Goal: Information Seeking & Learning: Learn about a topic

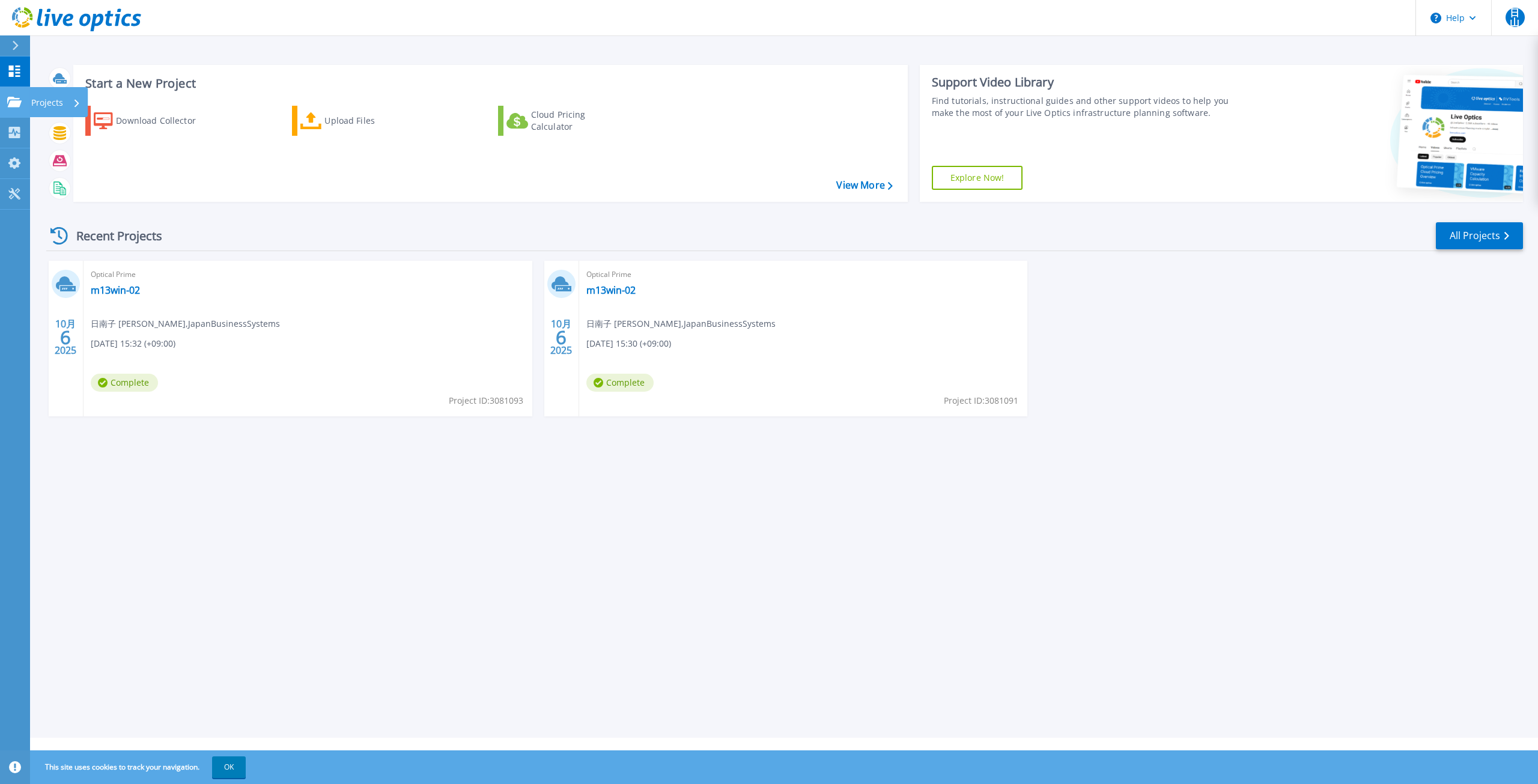
click at [24, 102] on link "Projects Projects" at bounding box center [15, 102] width 30 height 31
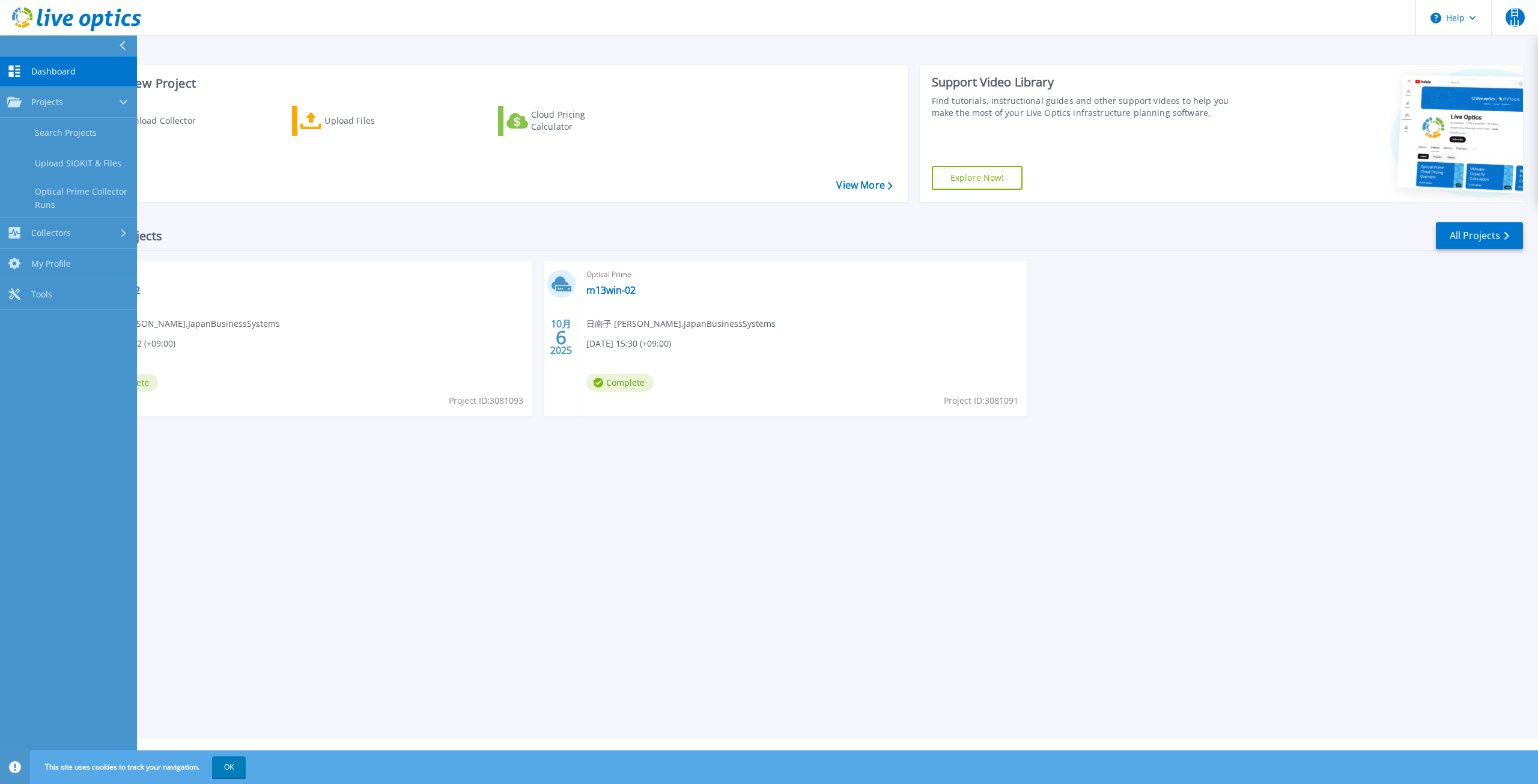
click at [1307, 455] on div "Start a New Project Download Collector Upload Files Cloud Pricing Calculator Vi…" at bounding box center [784, 368] width 1508 height 738
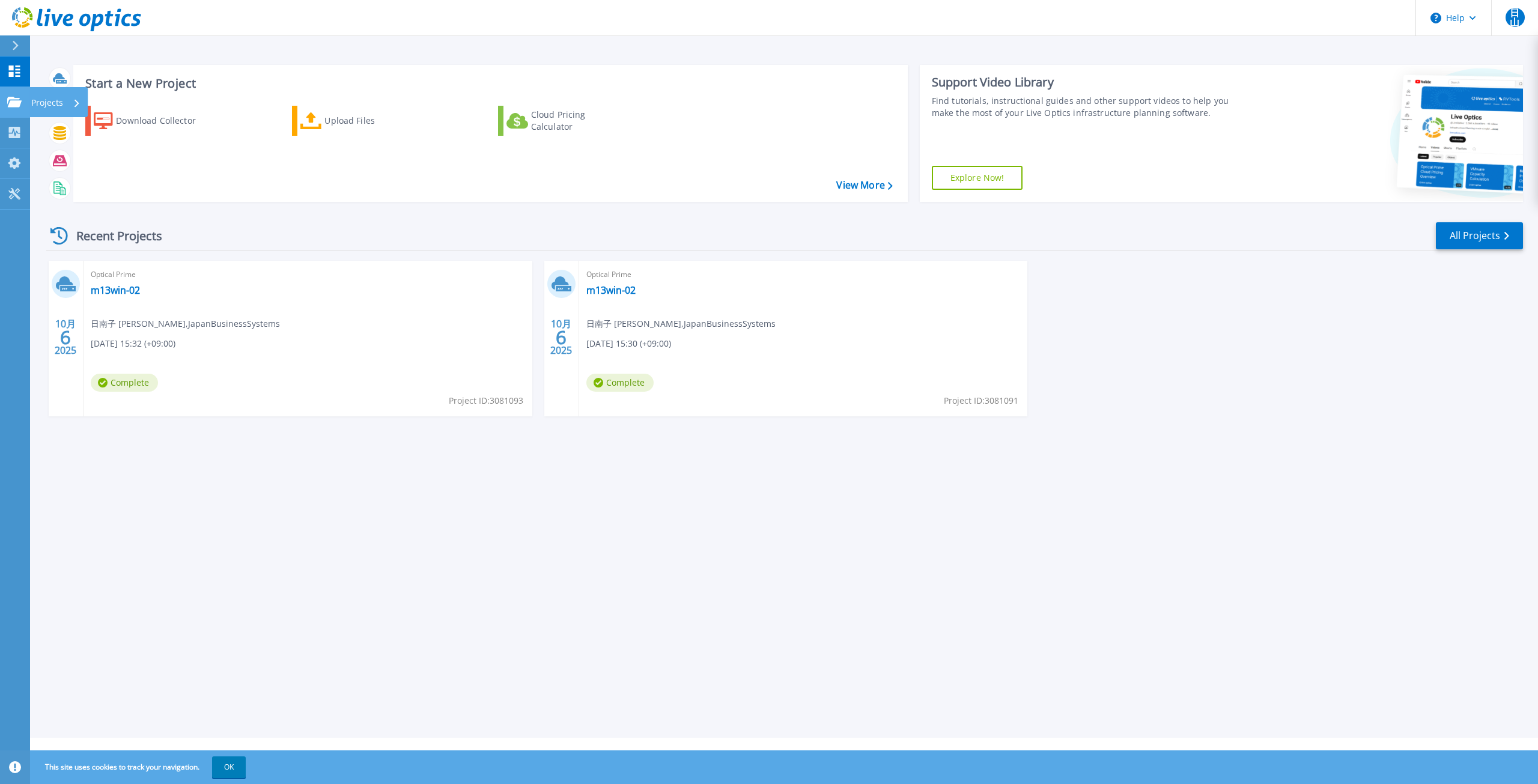
click at [28, 98] on link "Projects Projects" at bounding box center [15, 102] width 30 height 31
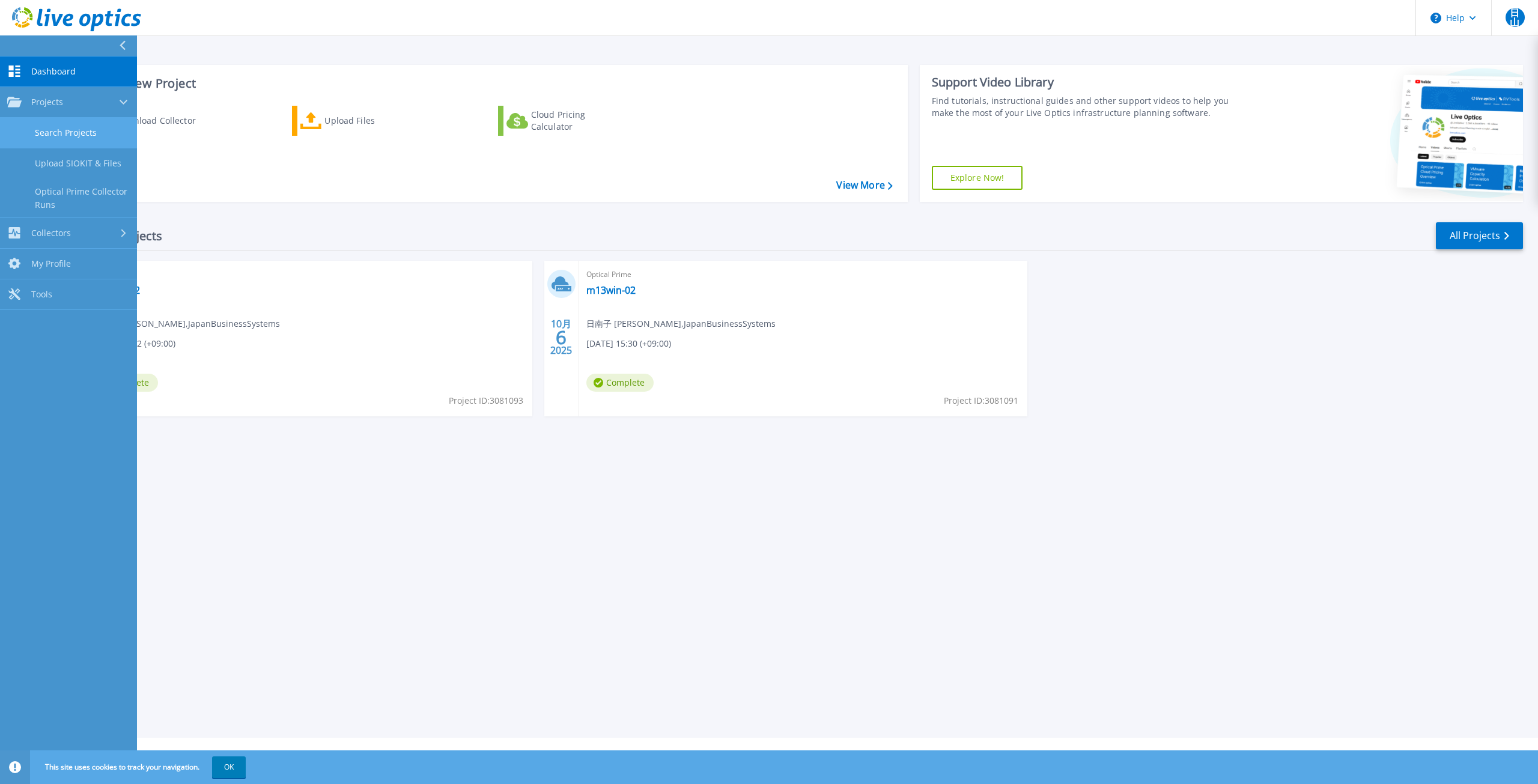
click at [71, 130] on link "Search Projects" at bounding box center [68, 133] width 137 height 31
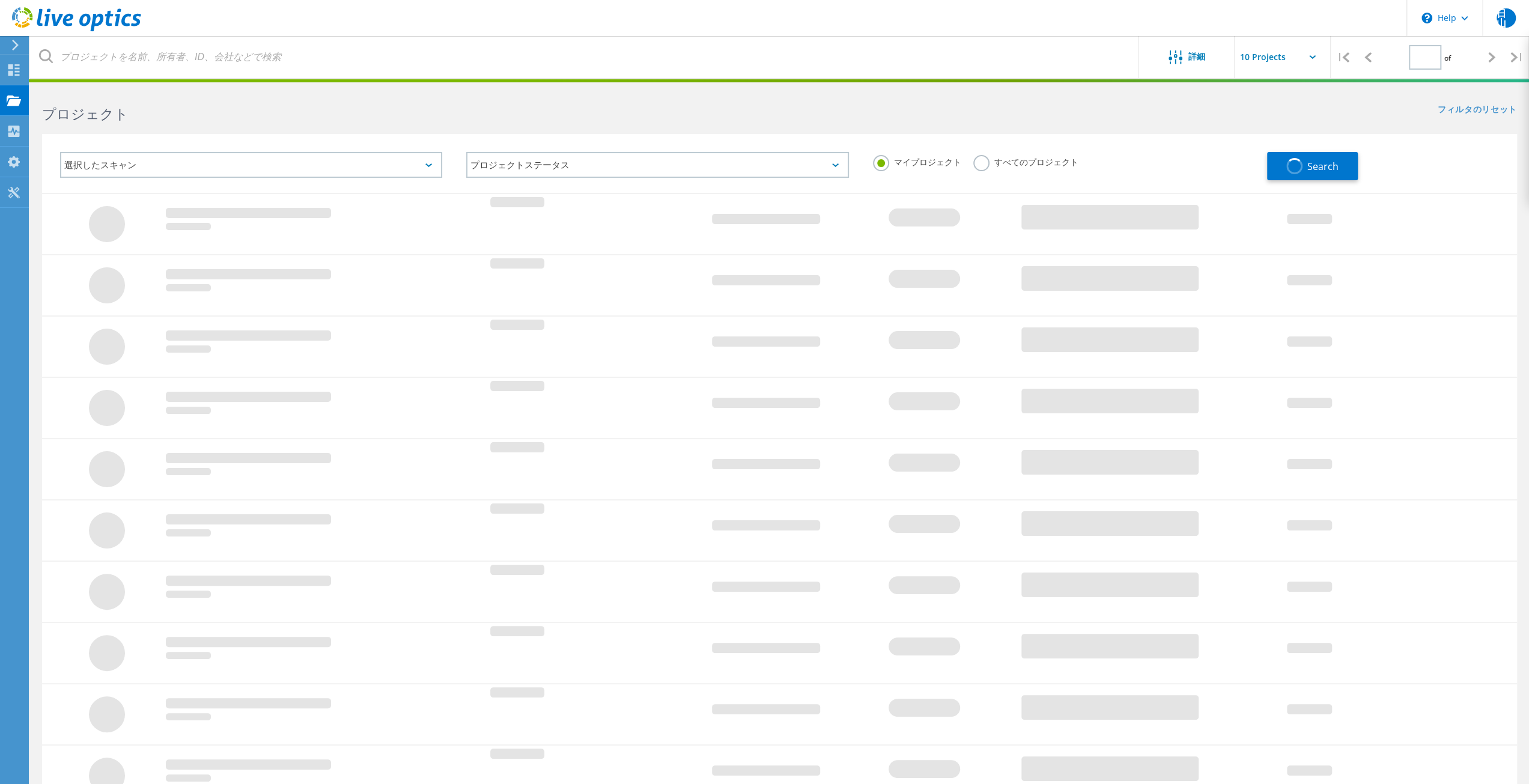
type input "1"
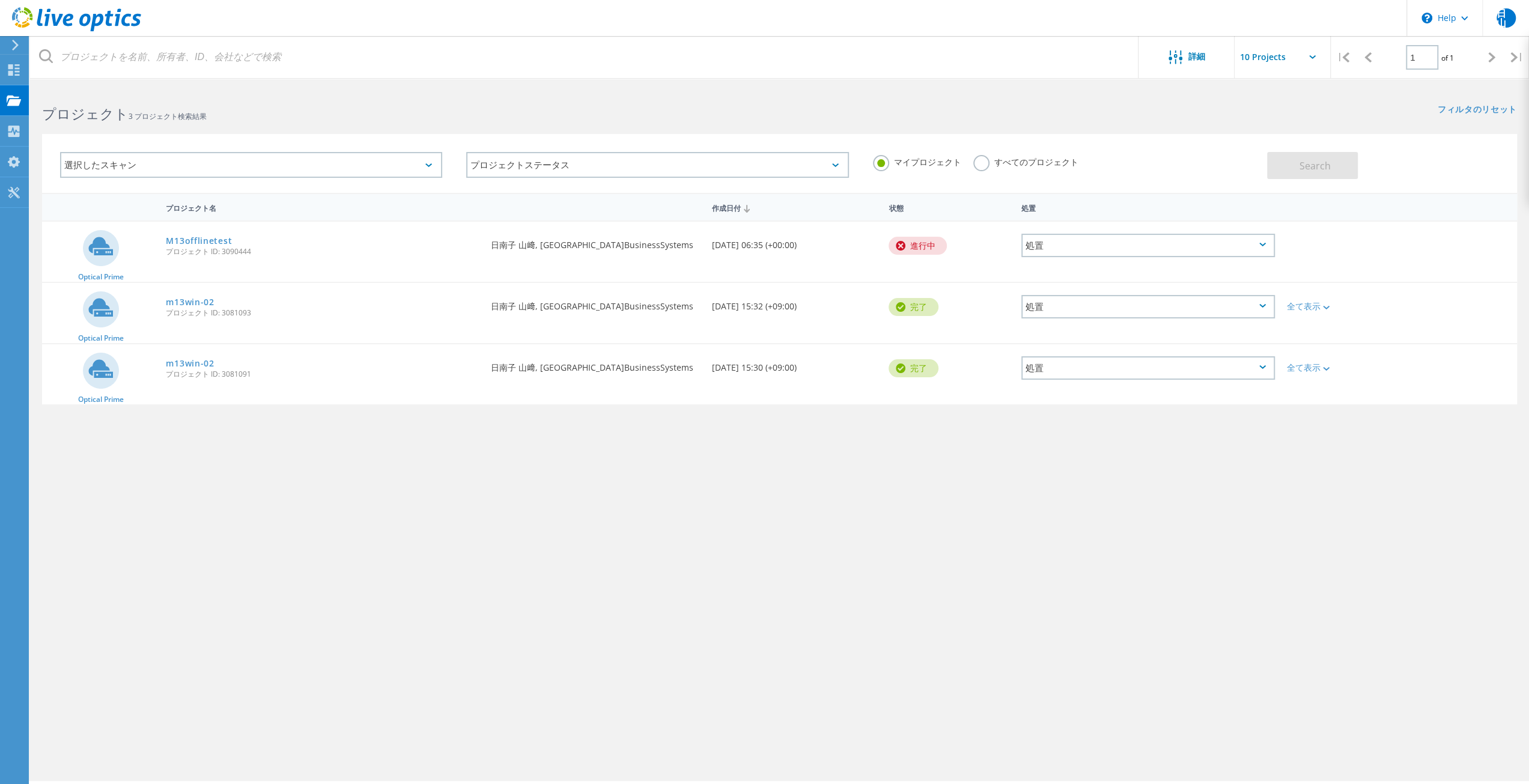
click at [801, 250] on div "作成日付 10/14/2025, 06:35 (+00:00)" at bounding box center [795, 242] width 177 height 40
click at [172, 238] on link "M13offlinetest" at bounding box center [198, 241] width 66 height 8
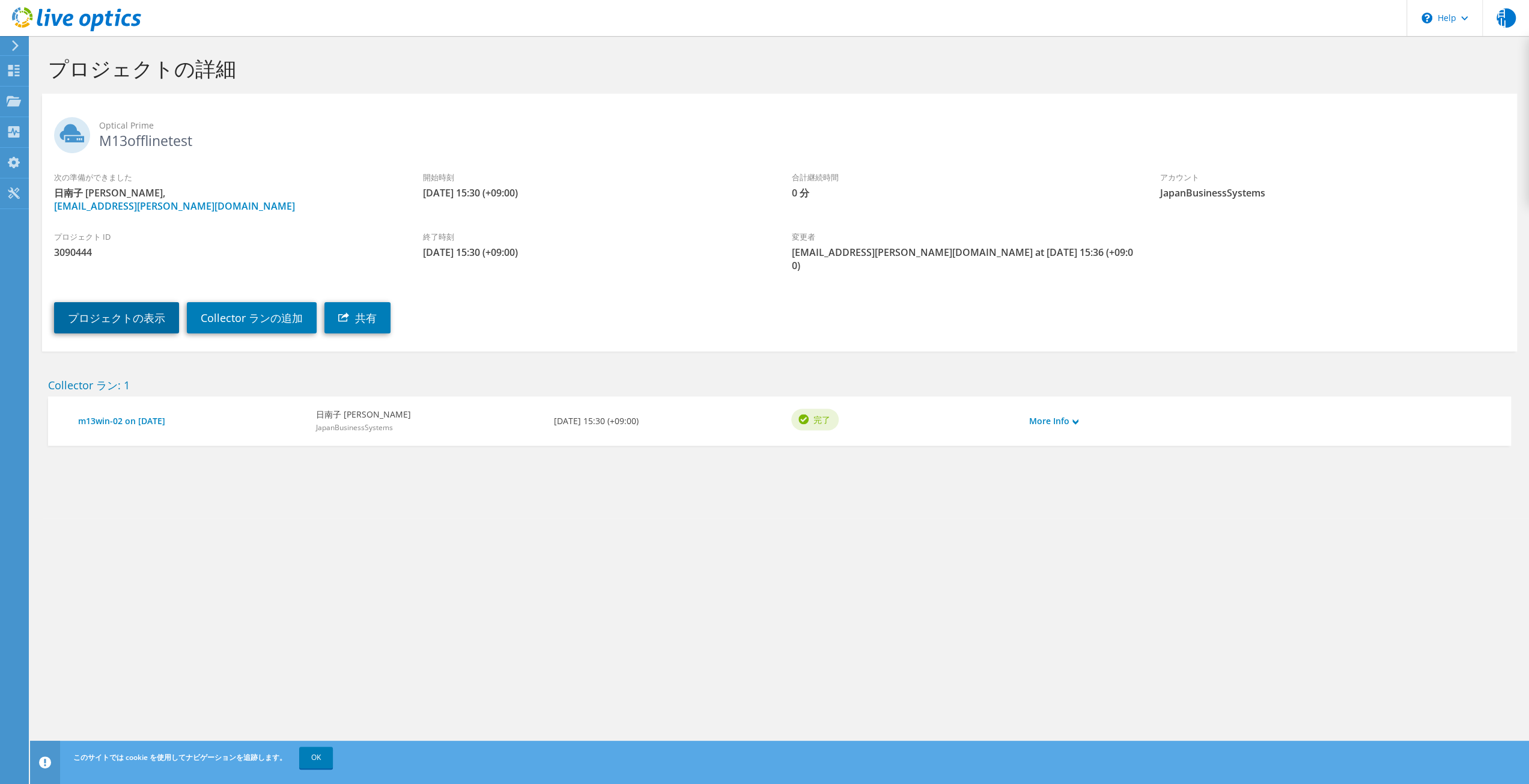
click at [126, 307] on link "プロジェクトの表示" at bounding box center [116, 318] width 125 height 31
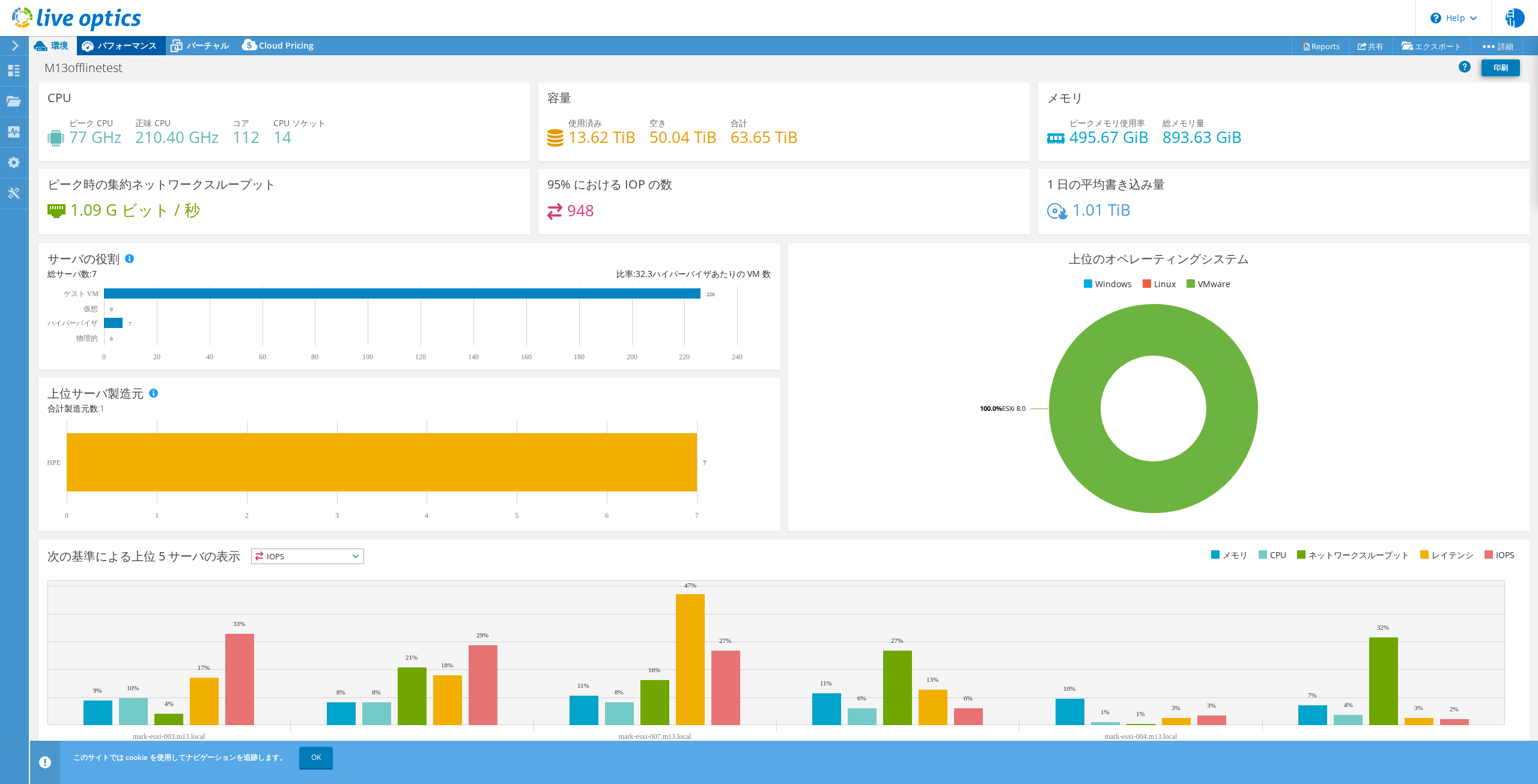
click at [136, 41] on span "パフォーマンス" at bounding box center [127, 46] width 59 height 11
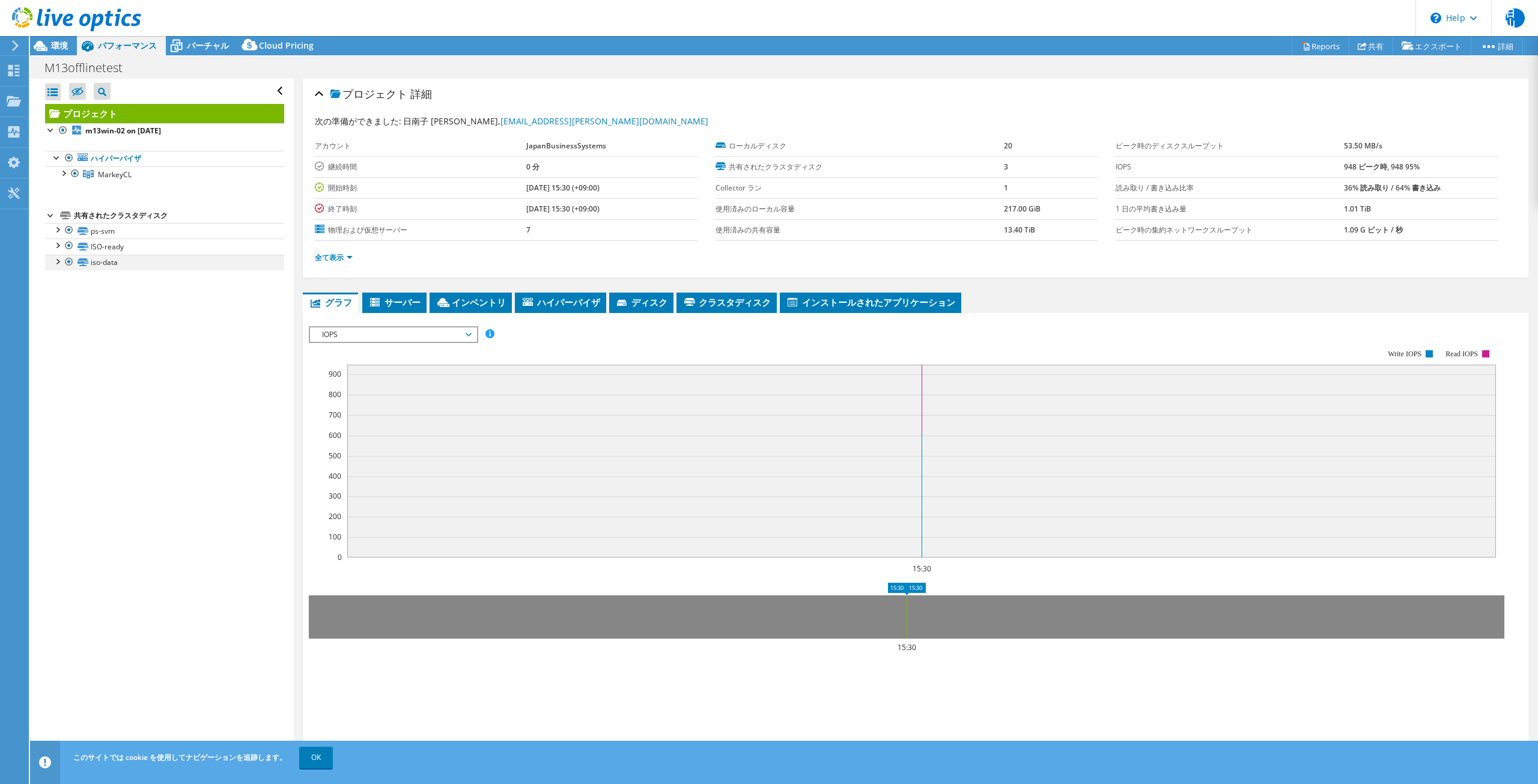
drag, startPoint x: 59, startPoint y: 264, endPoint x: 57, endPoint y: 256, distance: 8.2
click at [59, 264] on div at bounding box center [57, 260] width 12 height 12
click at [59, 247] on div at bounding box center [57, 244] width 12 height 12
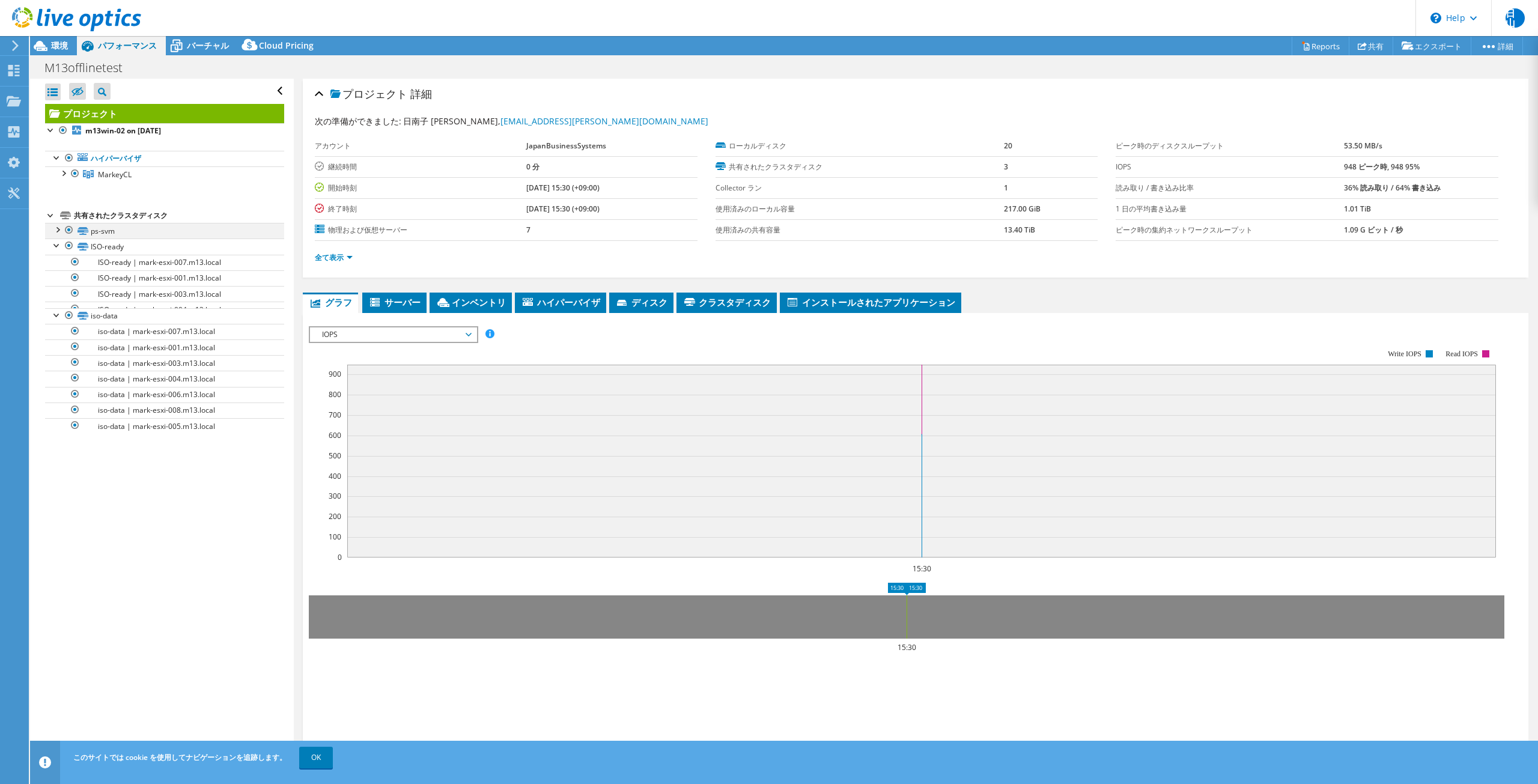
click at [55, 230] on div at bounding box center [57, 229] width 12 height 12
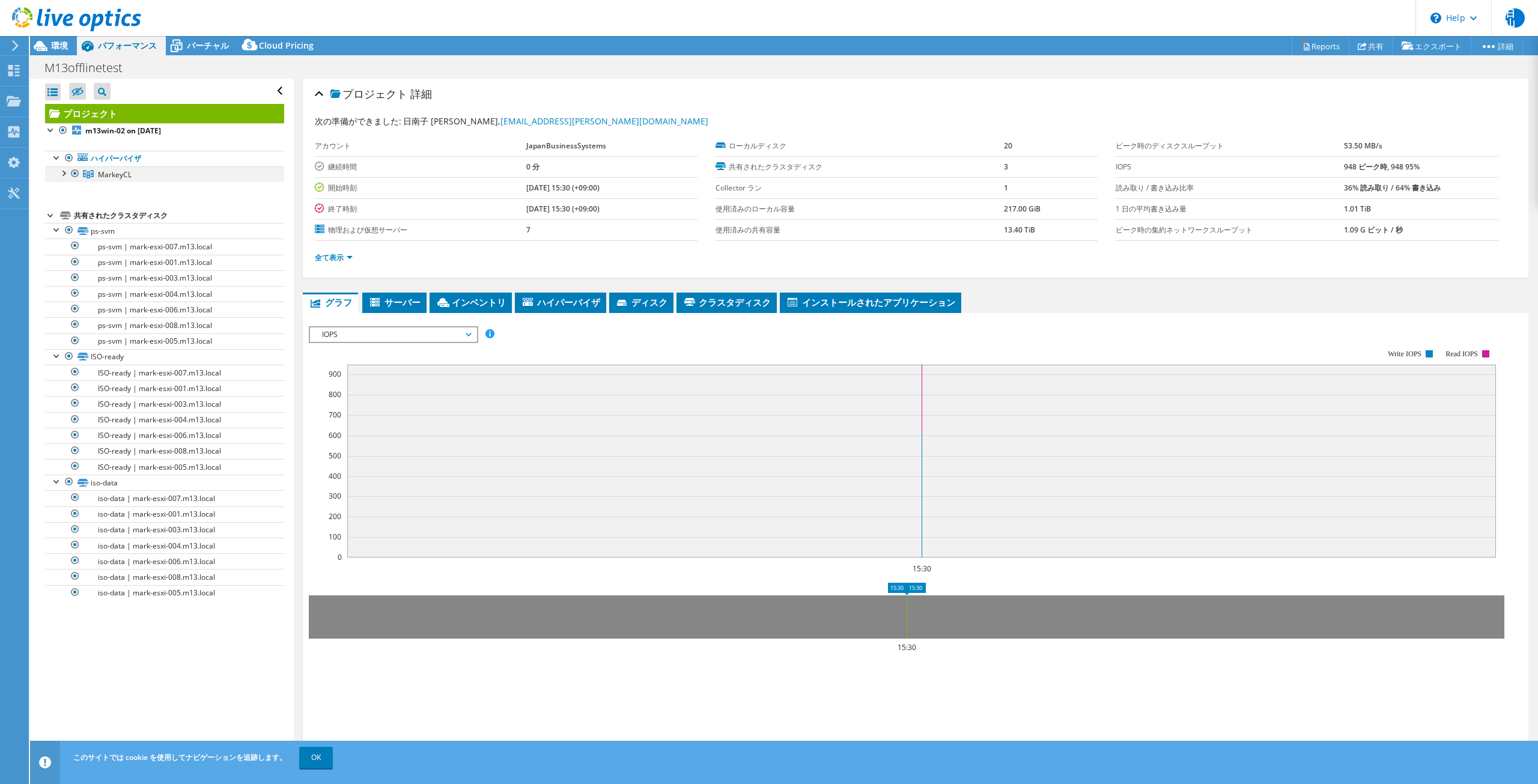
click at [68, 177] on div at bounding box center [63, 172] width 12 height 12
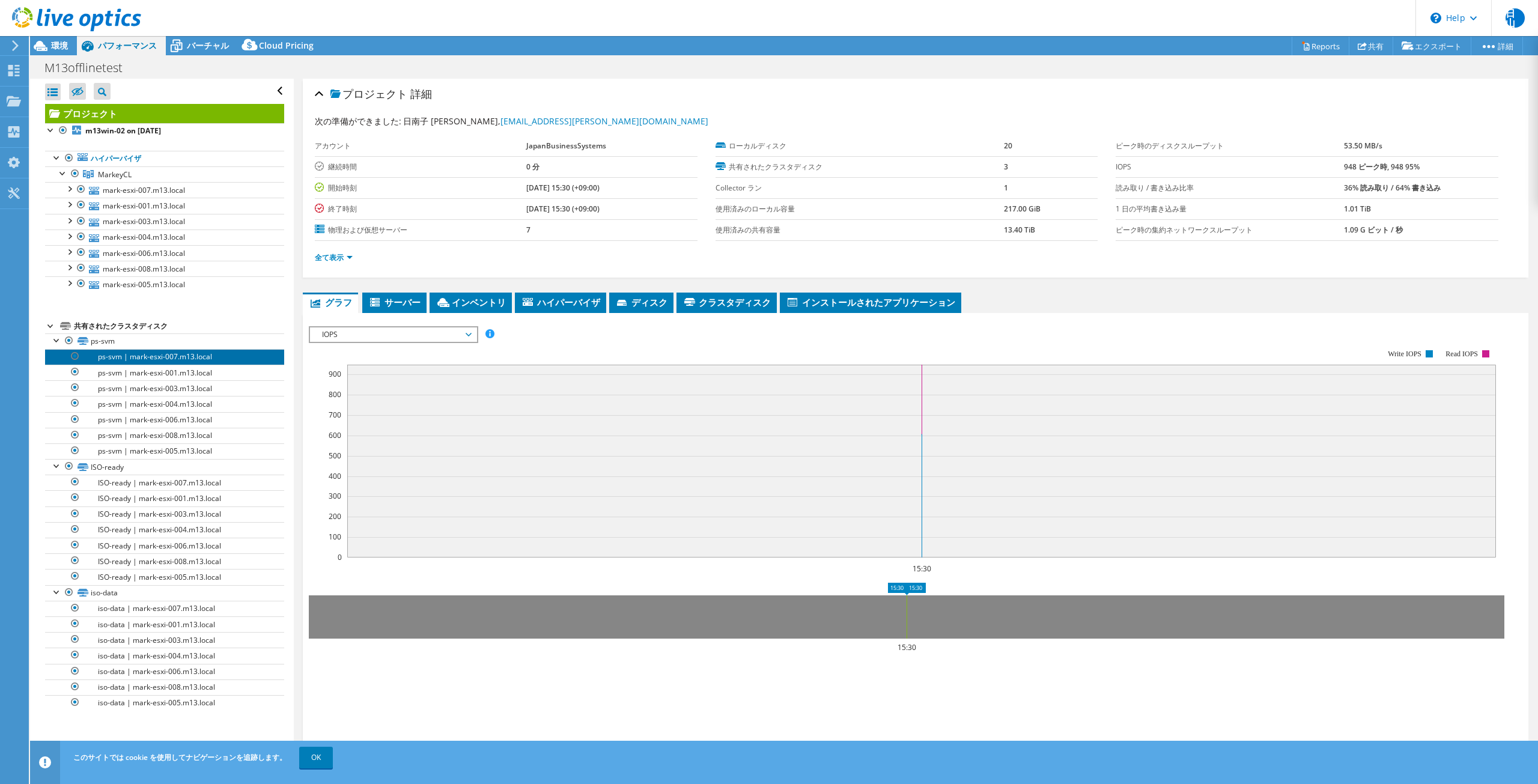
click at [174, 353] on link "ps-svm | mark-esxi-007.m13.local" at bounding box center [164, 356] width 239 height 15
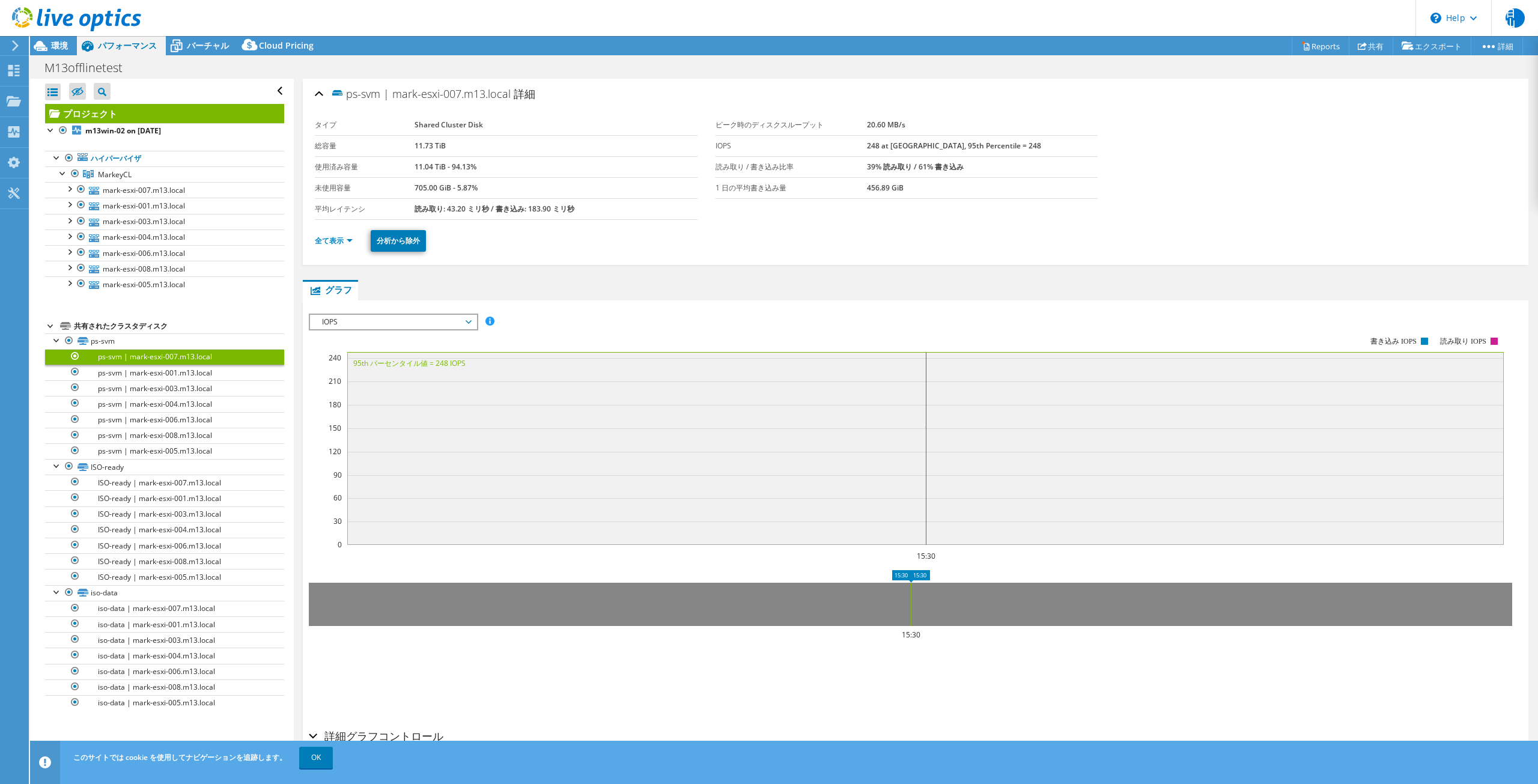
click at [178, 361] on link "ps-svm | mark-esxi-007.m13.local" at bounding box center [164, 356] width 239 height 15
click at [194, 42] on span "バーチャル" at bounding box center [208, 46] width 42 height 11
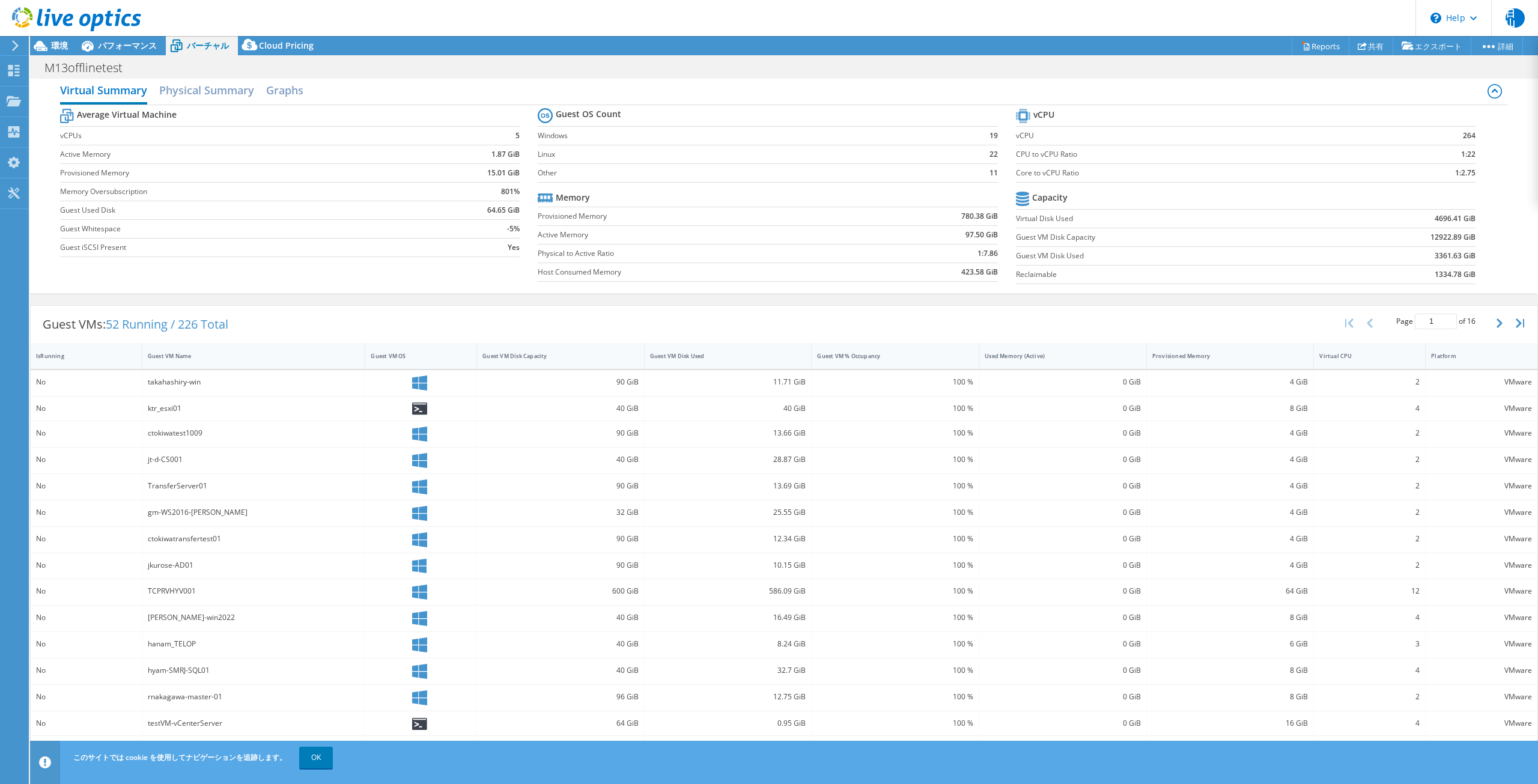
scroll to position [12, 0]
click at [53, 36] on div at bounding box center [71, 20] width 142 height 40
click at [272, 52] on div "Cloud Pricing" at bounding box center [281, 46] width 85 height 20
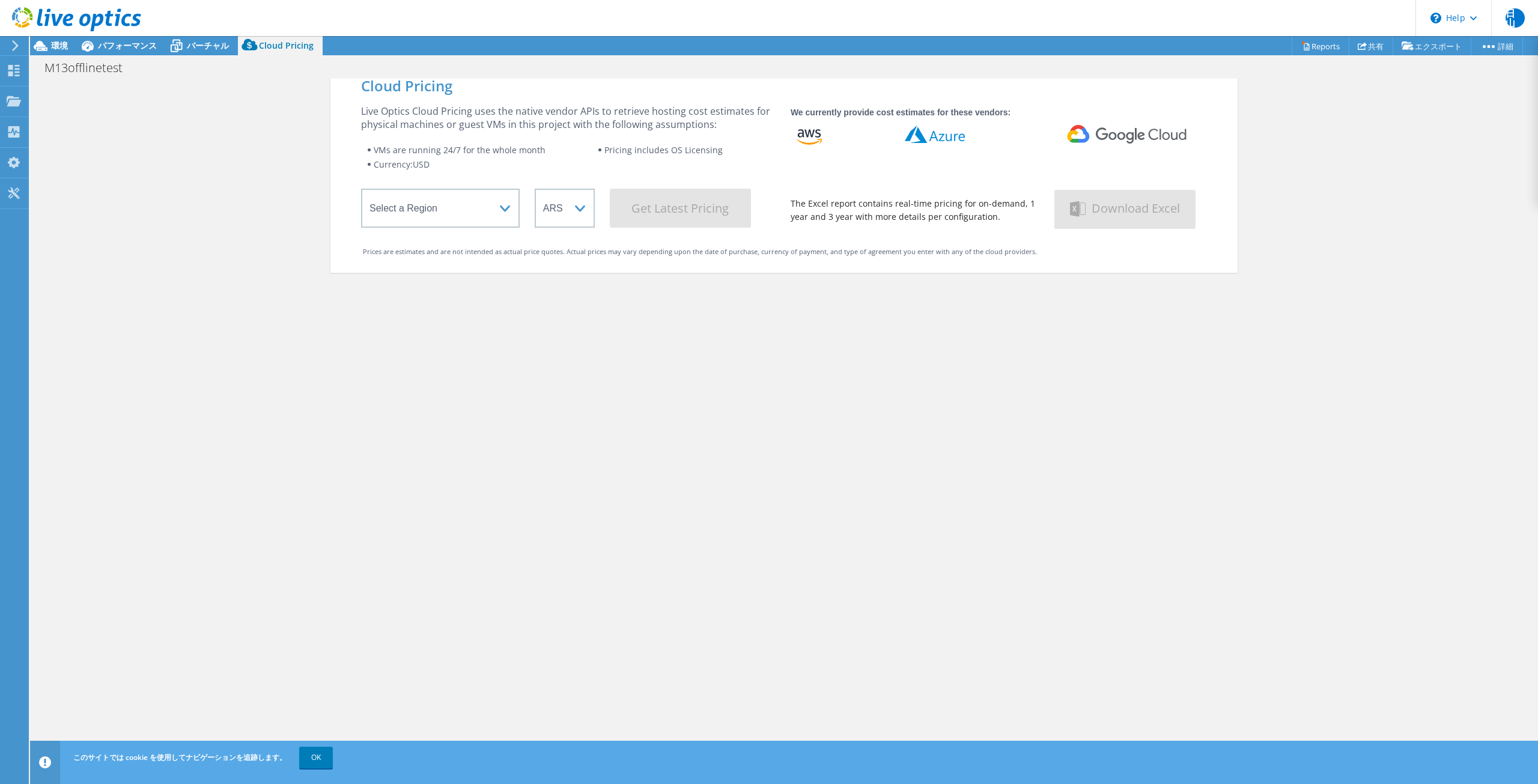
click at [48, 40] on div at bounding box center [71, 20] width 142 height 40
click at [59, 56] on div "M13offlinetest 印刷" at bounding box center [784, 67] width 1508 height 22
click at [54, 51] on span "環境" at bounding box center [59, 46] width 17 height 11
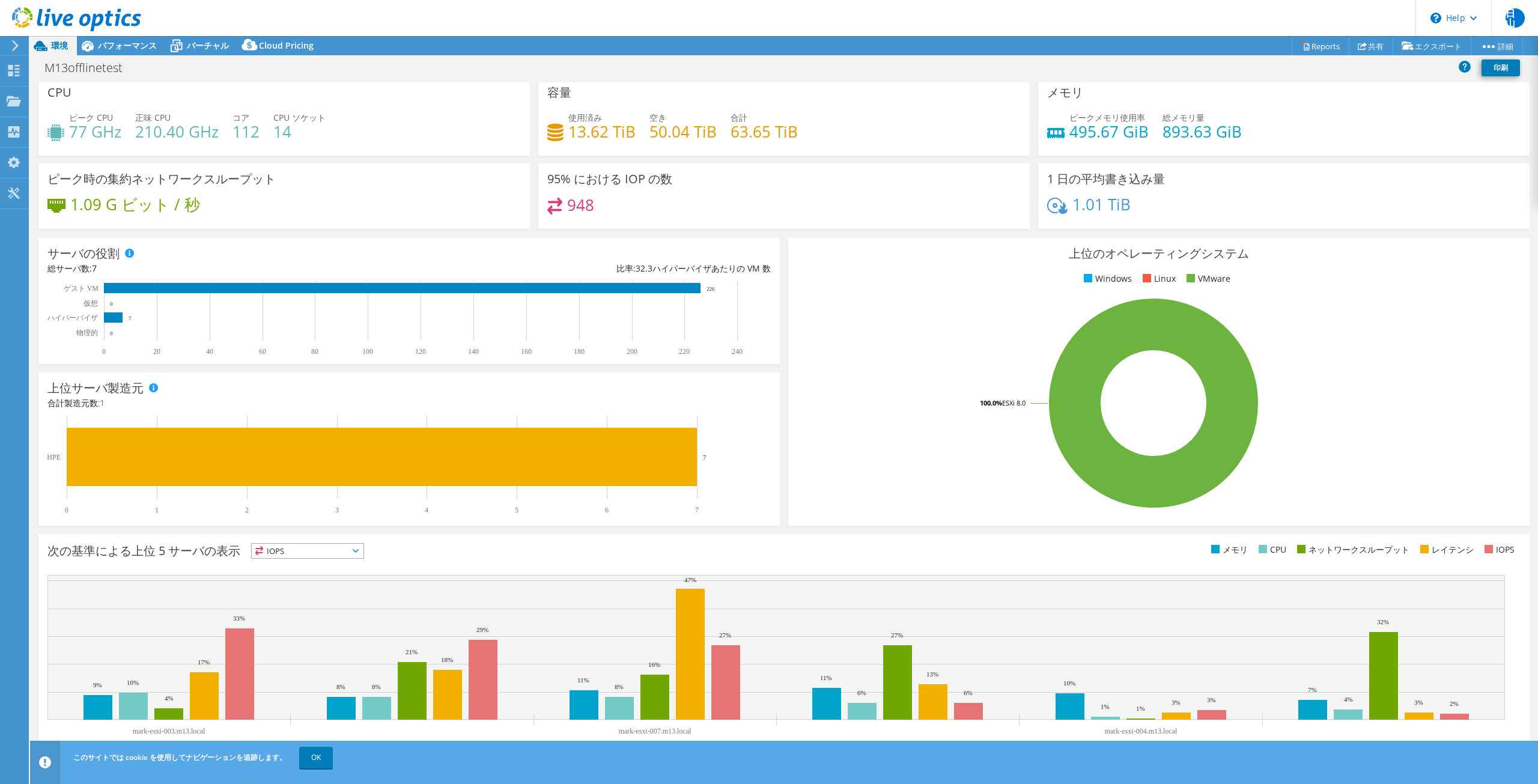
scroll to position [0, 0]
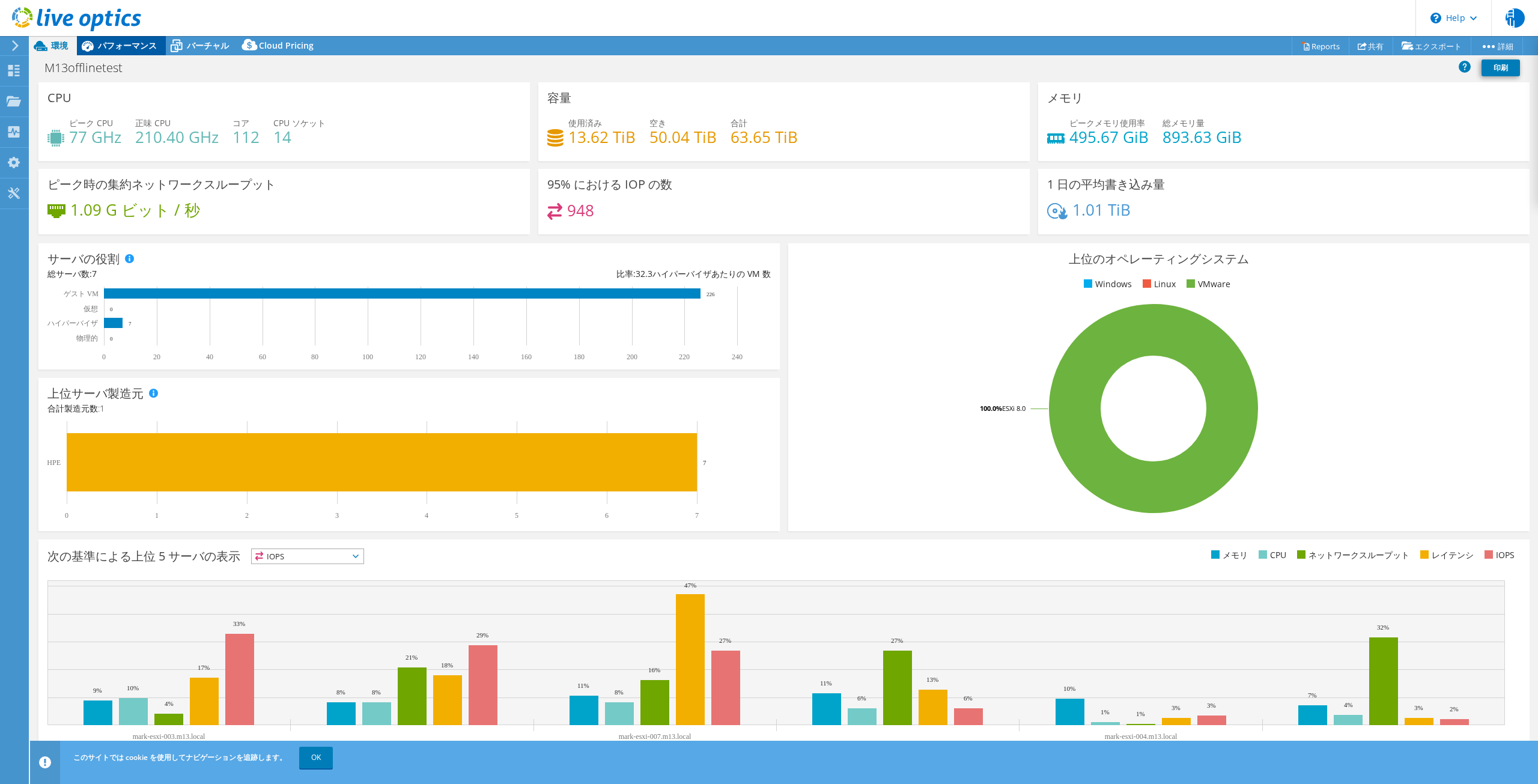
click at [137, 52] on div "パフォーマンス" at bounding box center [121, 46] width 89 height 20
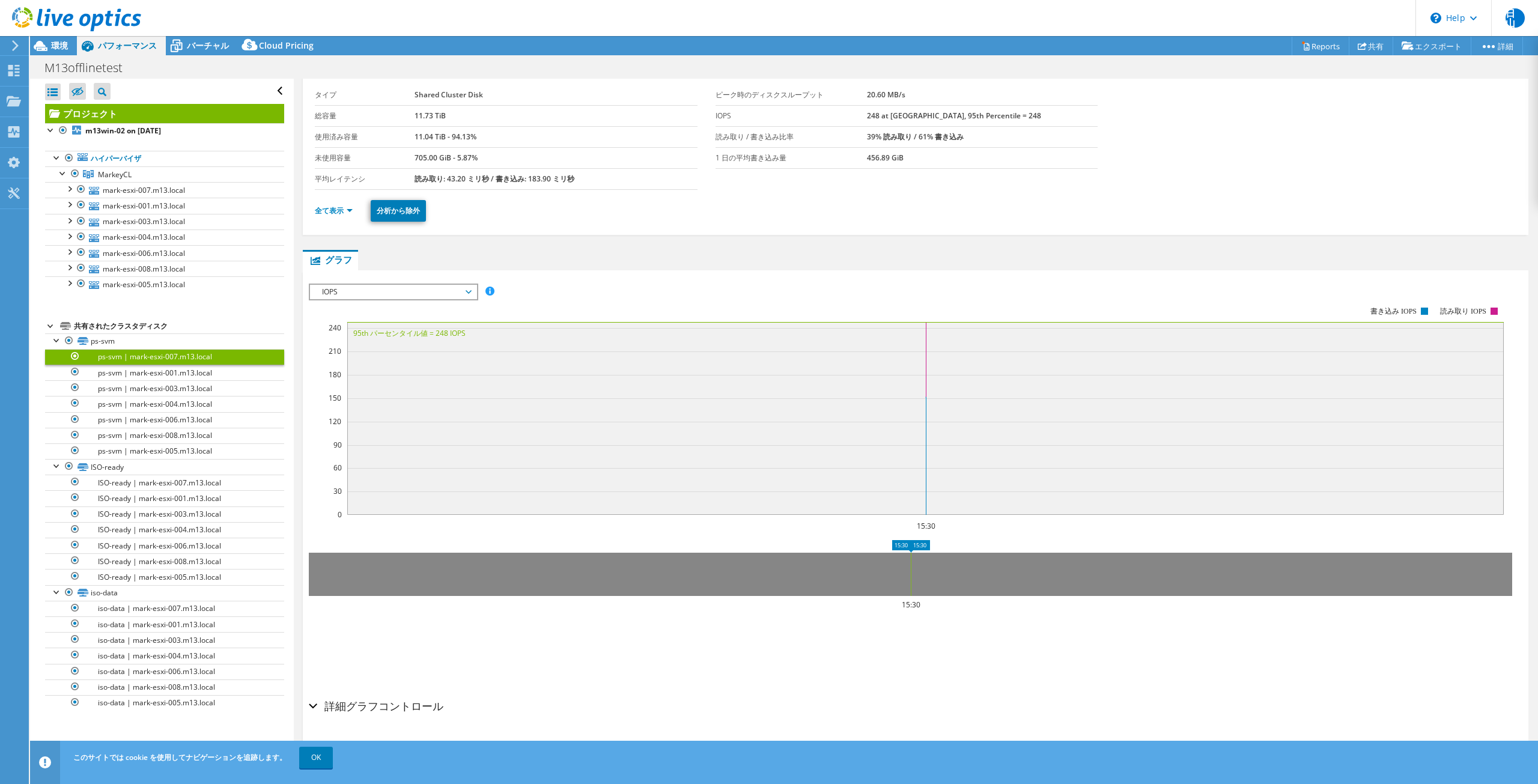
scroll to position [43, 0]
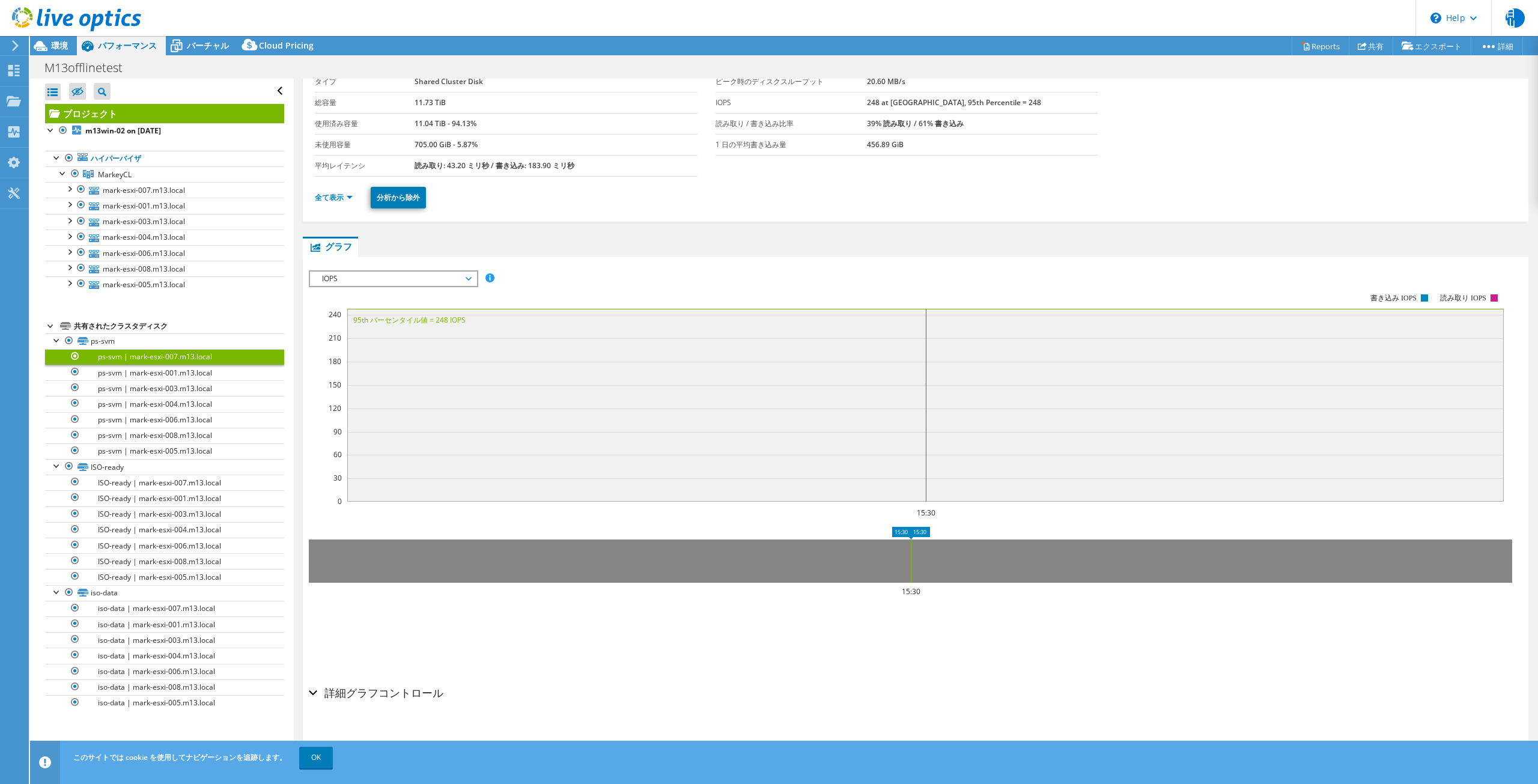
drag, startPoint x: 316, startPoint y: 691, endPoint x: 328, endPoint y: 684, distance: 13.9
click at [316, 691] on div "詳細グラフコントロール" at bounding box center [916, 694] width 1213 height 26
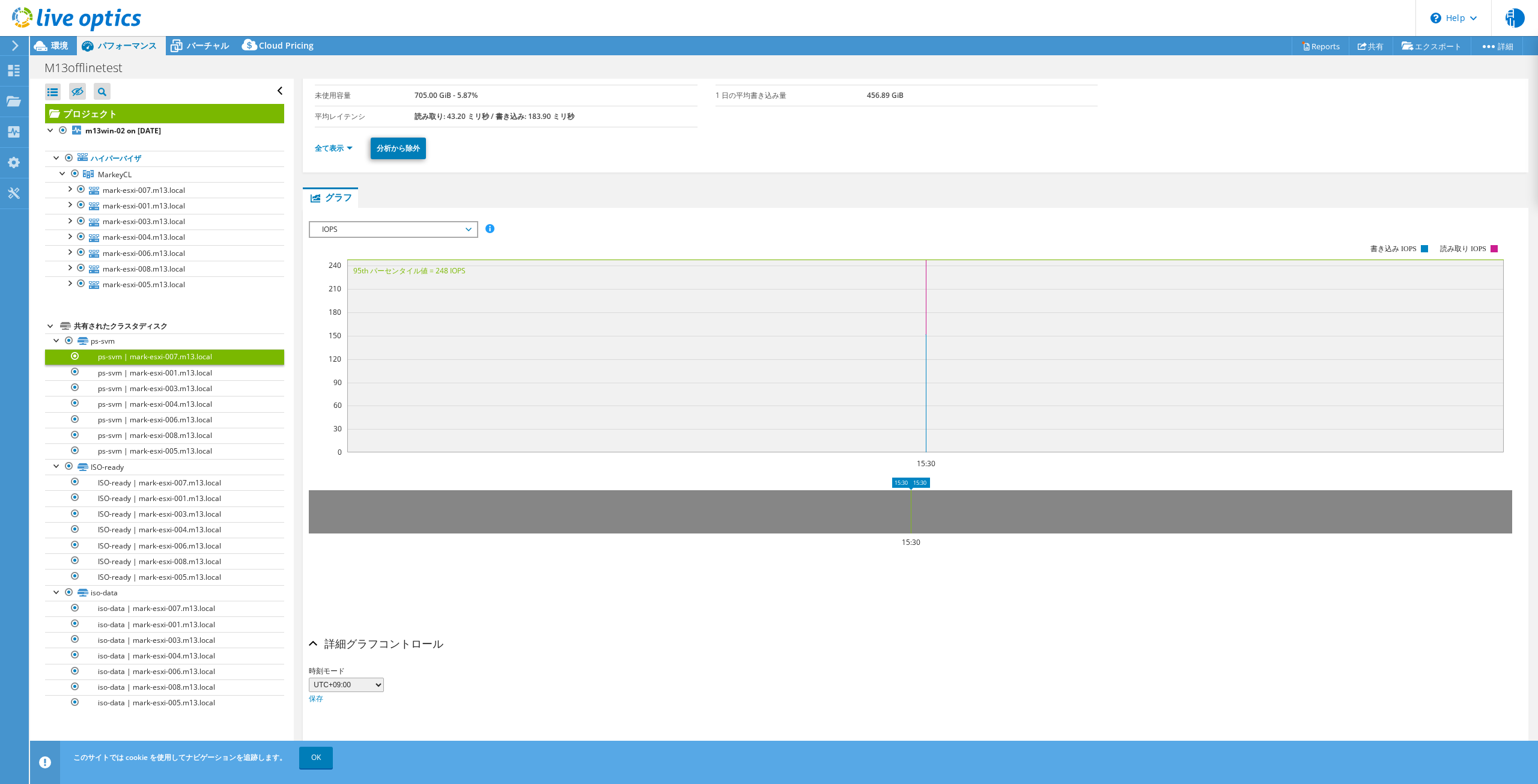
scroll to position [0, 0]
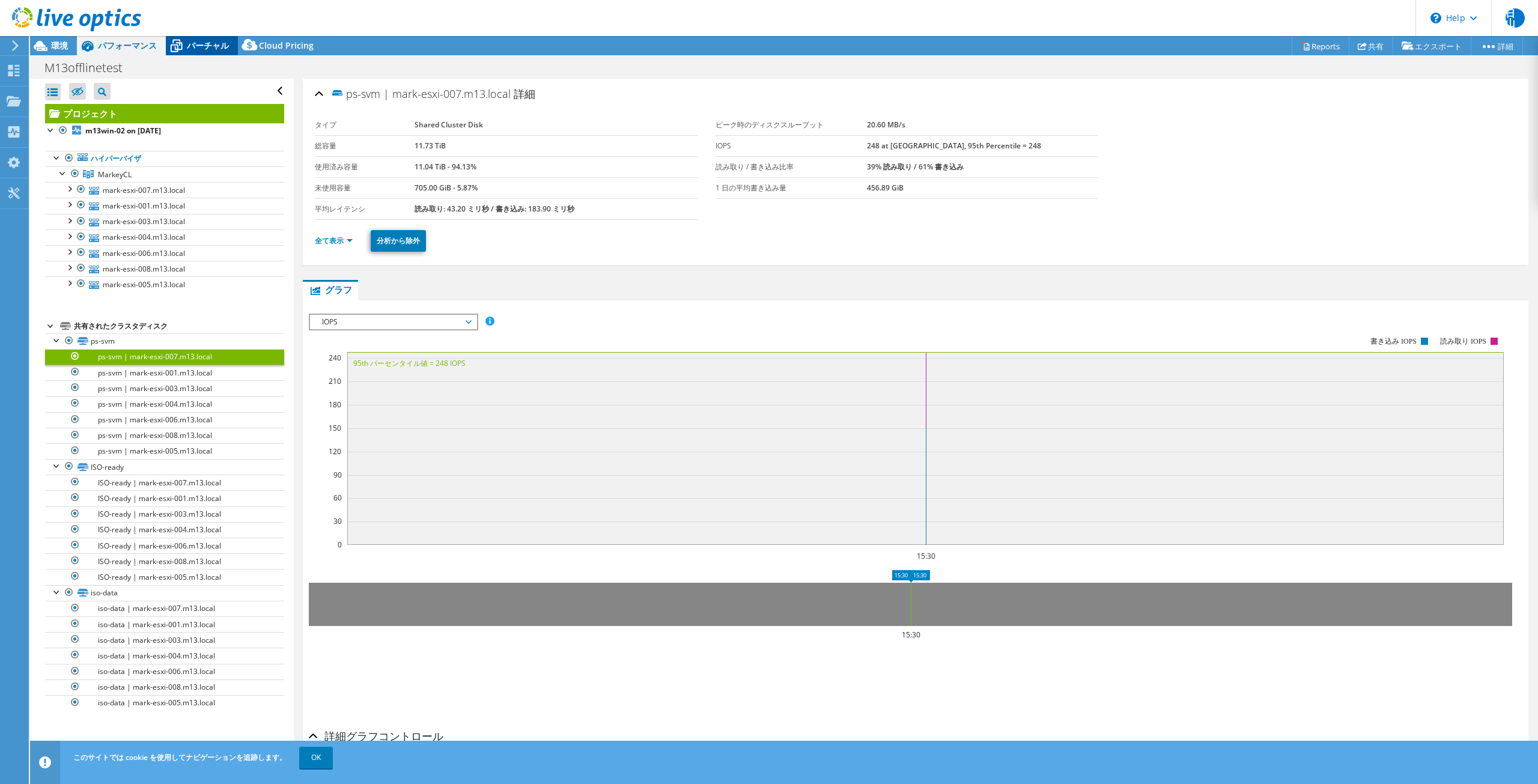
click at [208, 38] on div "バーチャル" at bounding box center [202, 46] width 72 height 20
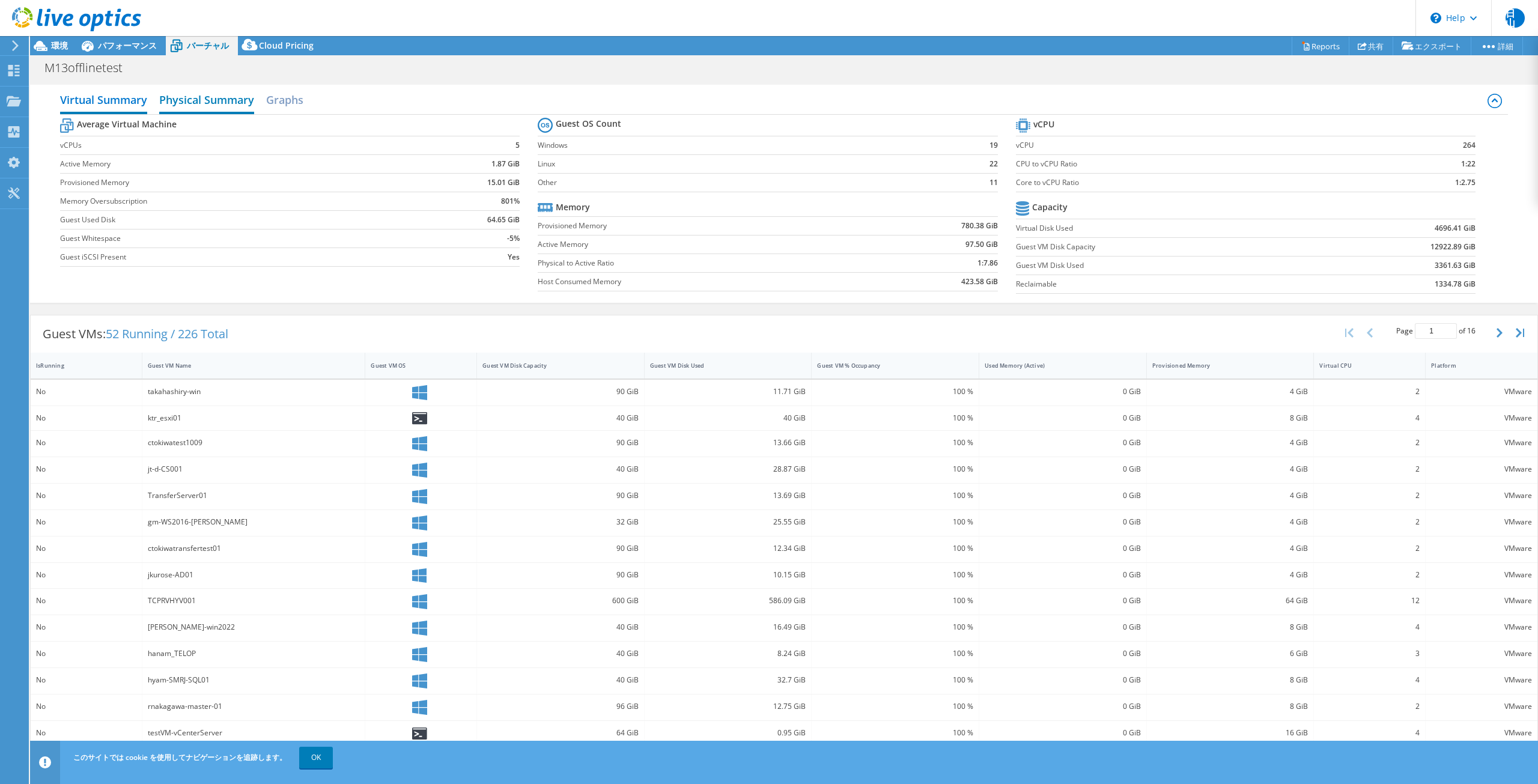
click at [211, 107] on h2 "Physical Summary" at bounding box center [207, 101] width 95 height 27
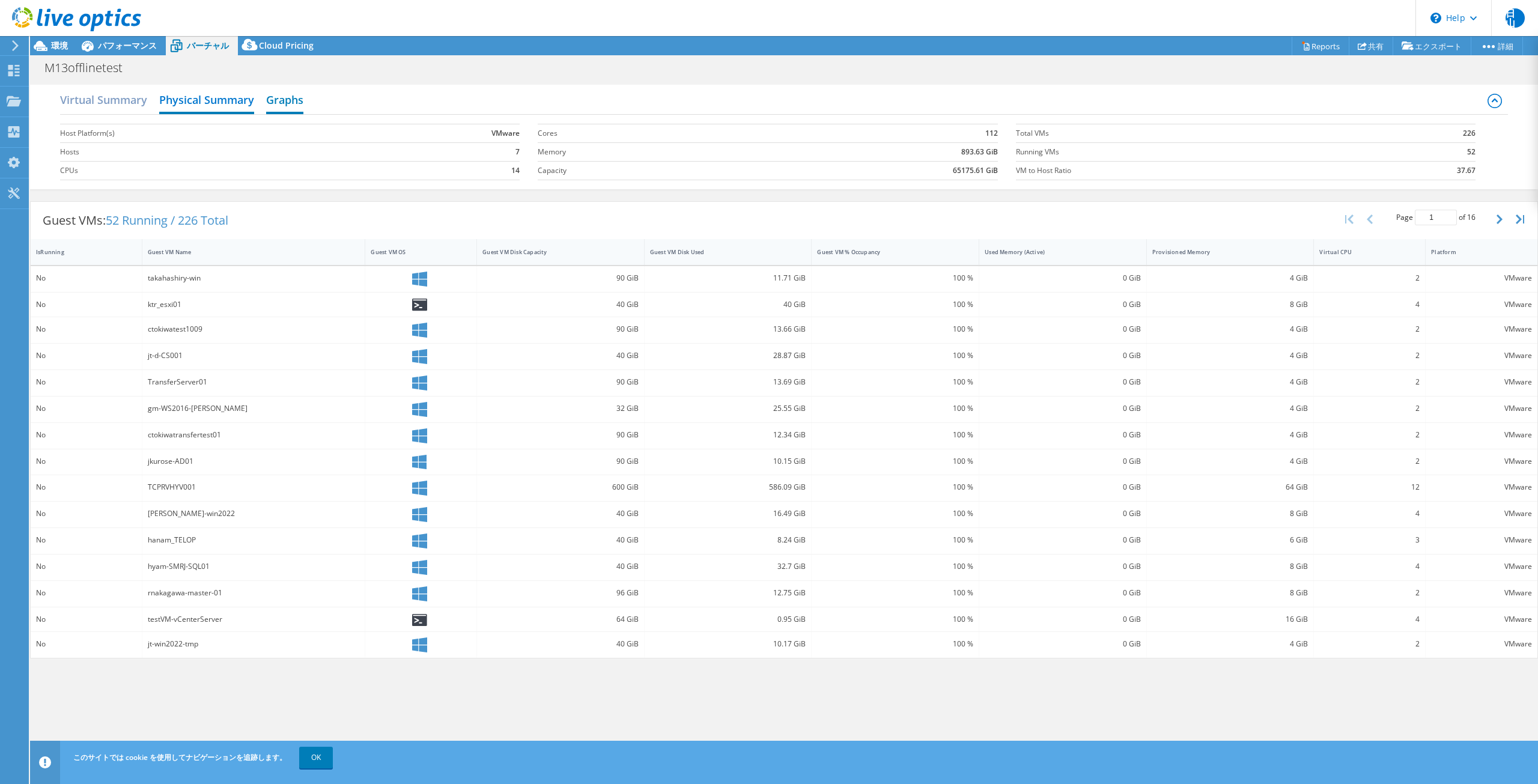
click at [277, 105] on h2 "Graphs" at bounding box center [285, 101] width 37 height 27
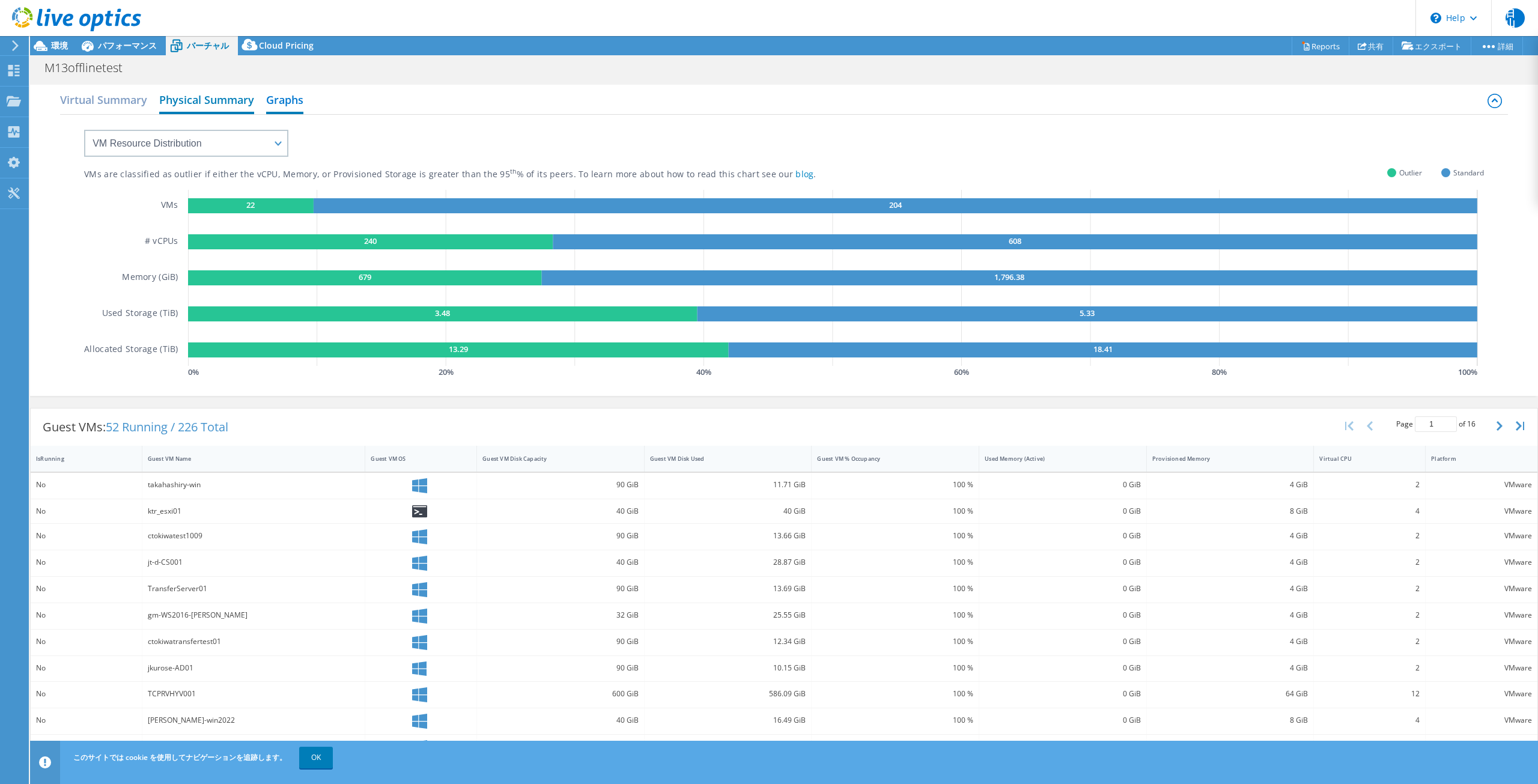
click at [243, 100] on h2 "Physical Summary" at bounding box center [207, 101] width 95 height 27
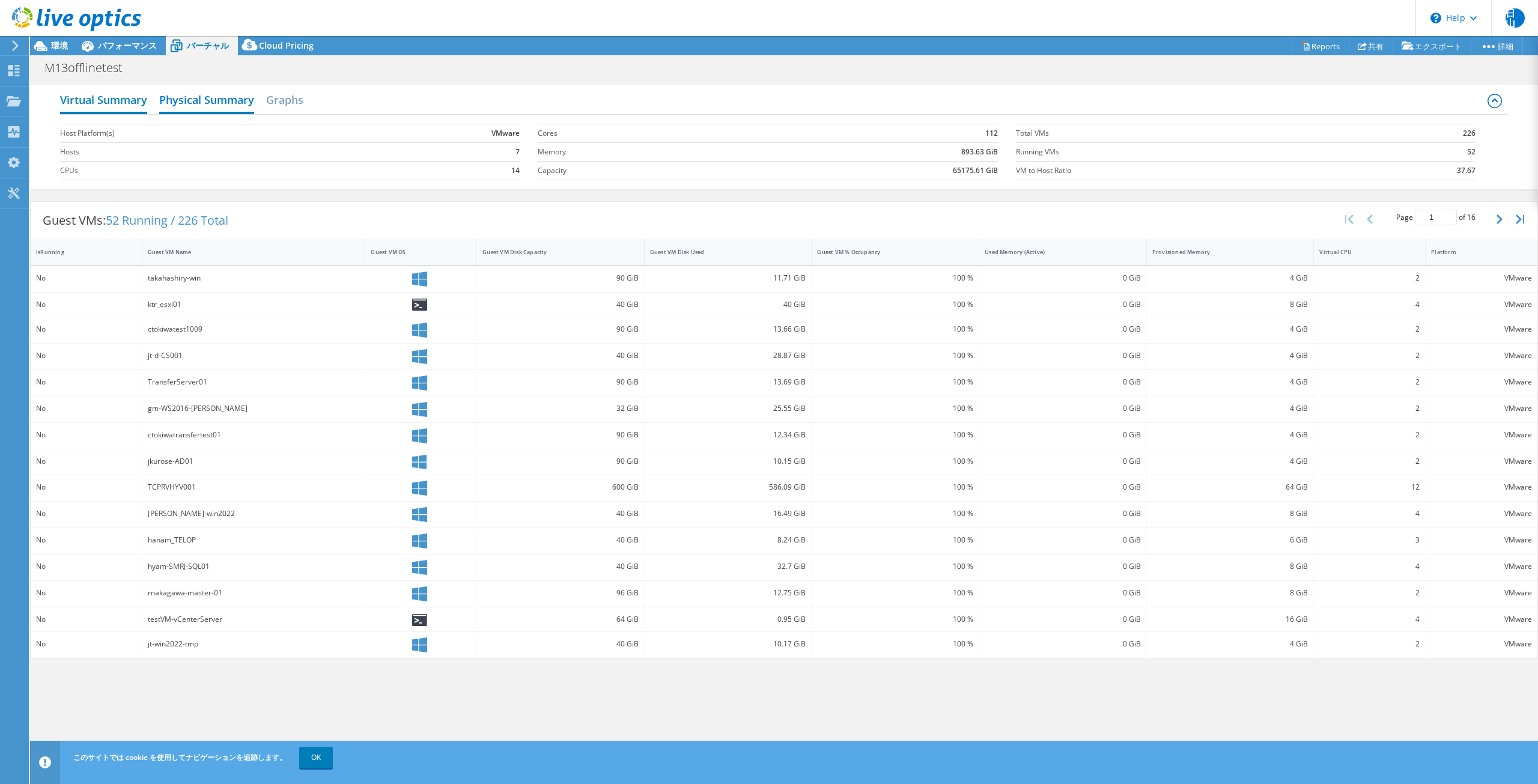
click at [126, 97] on h2 "Virtual Summary" at bounding box center [103, 101] width 87 height 27
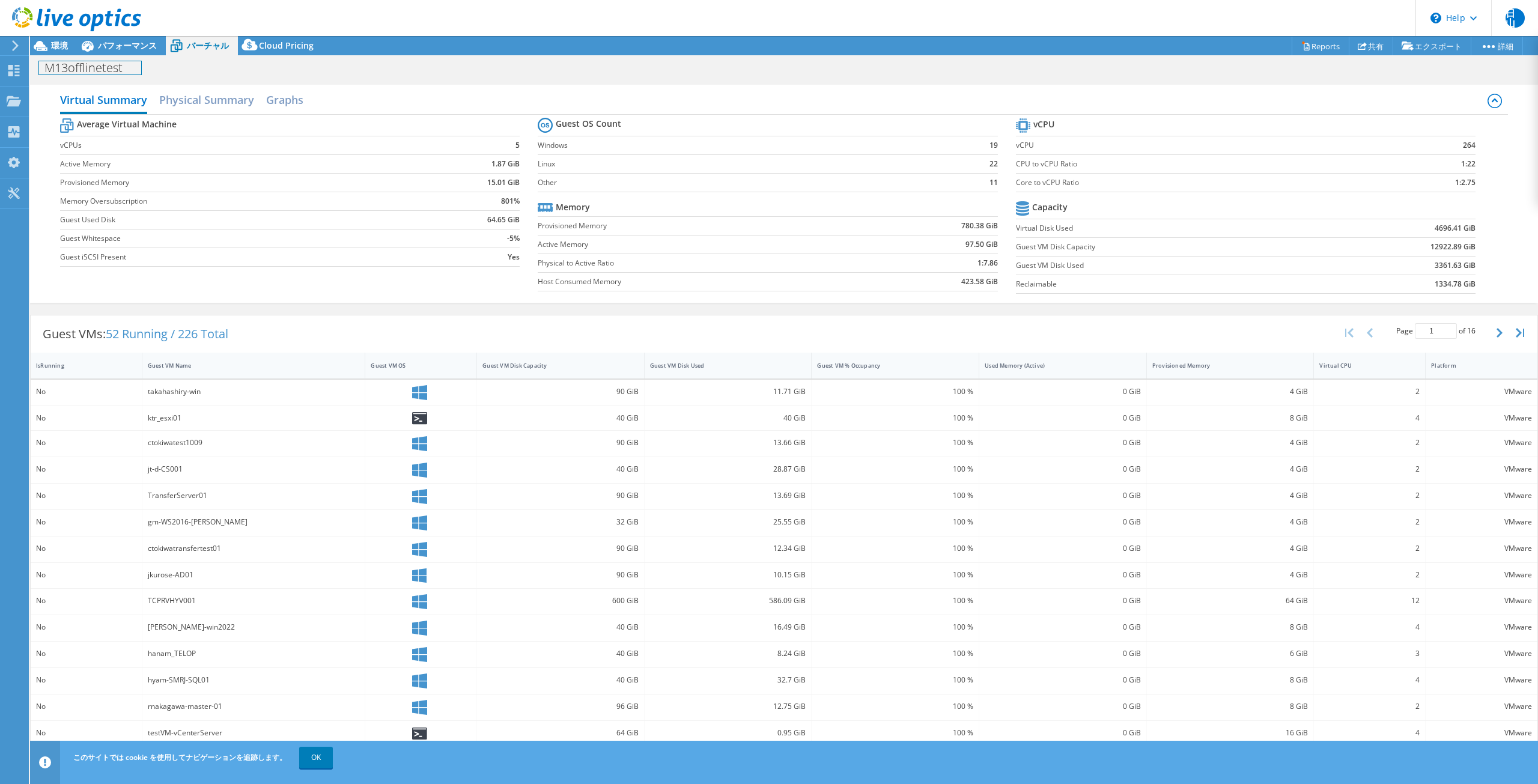
click at [68, 61] on h1 "M13offlinetest" at bounding box center [90, 68] width 102 height 13
click at [69, 47] on div "環境" at bounding box center [54, 46] width 47 height 20
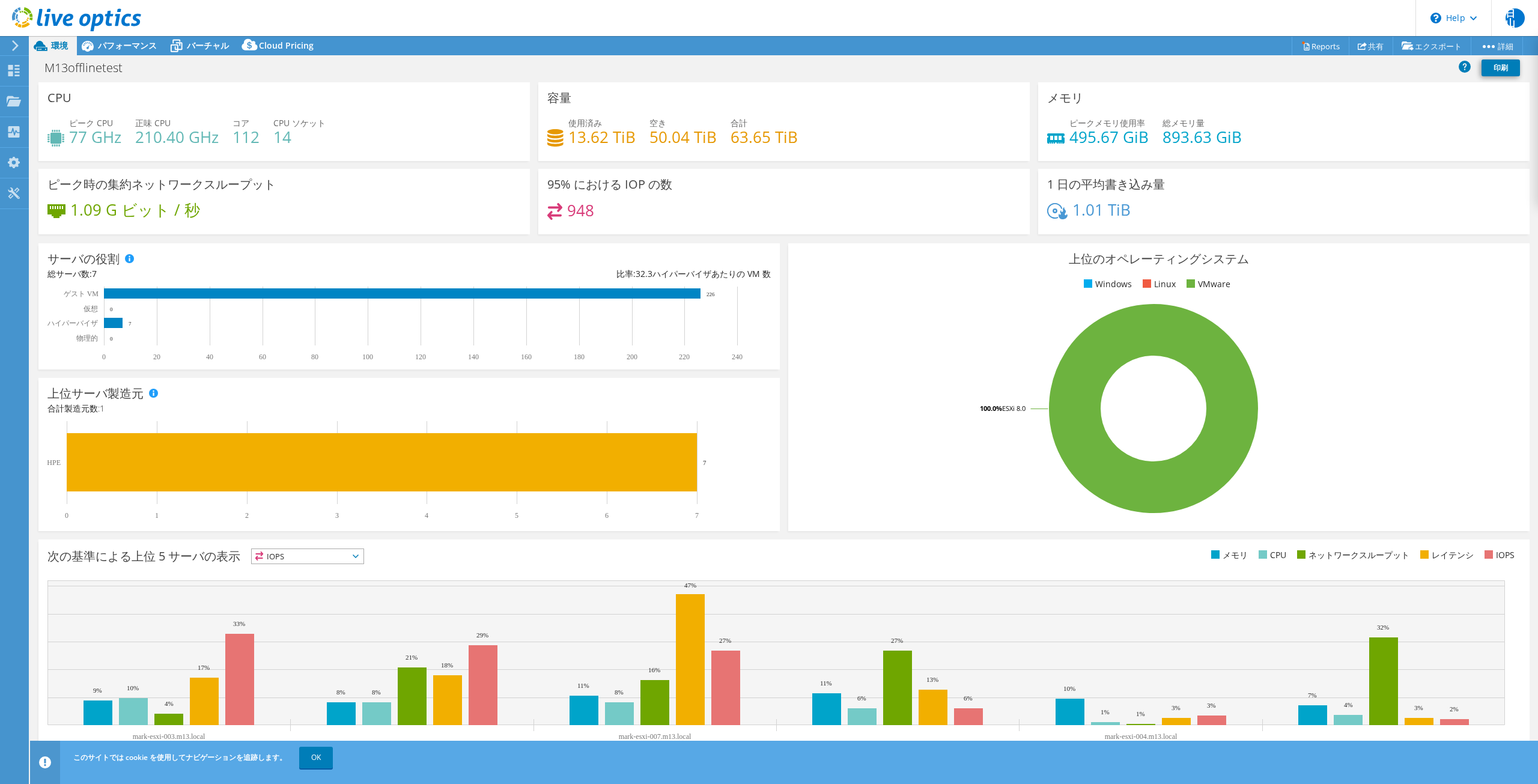
click at [217, 194] on div "ピーク時の集約ネットワークスループット 1.09 G ビット / 秒" at bounding box center [284, 202] width 491 height 66
click at [173, 210] on h4 "1.09 G ビット / 秒" at bounding box center [135, 210] width 130 height 13
